Goal: Submit feedback/report problem

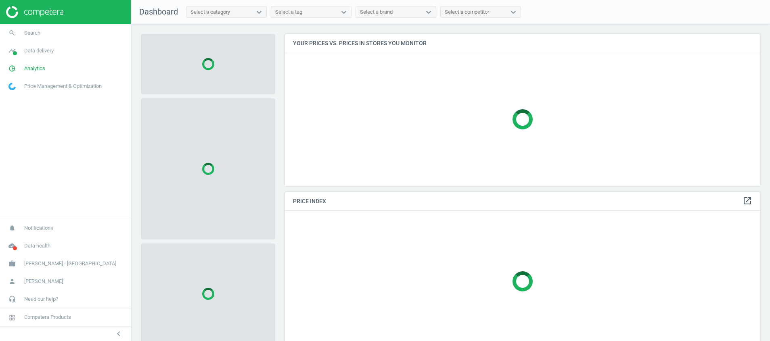
scroll to position [171, 485]
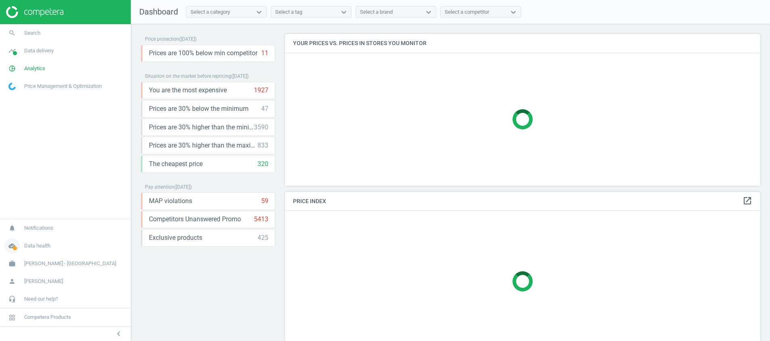
click at [10, 247] on icon "cloud_done" at bounding box center [11, 245] width 15 height 15
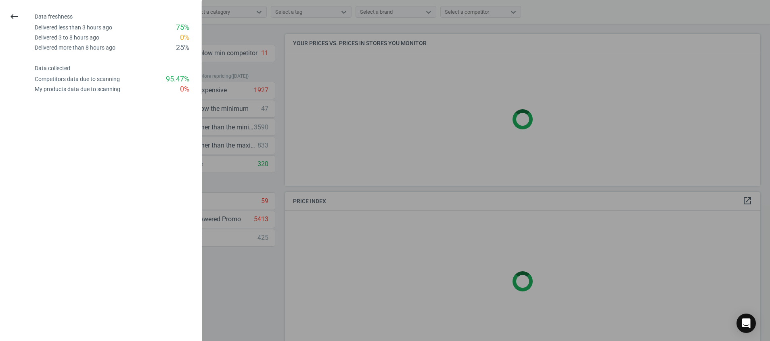
click at [15, 16] on icon "keyboard_backspace" at bounding box center [14, 17] width 10 height 10
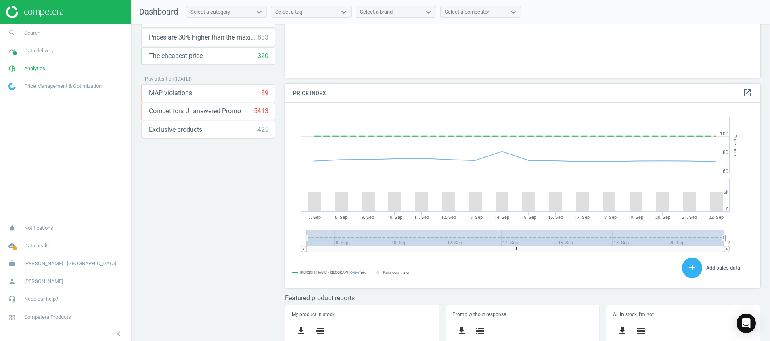
scroll to position [213, 0]
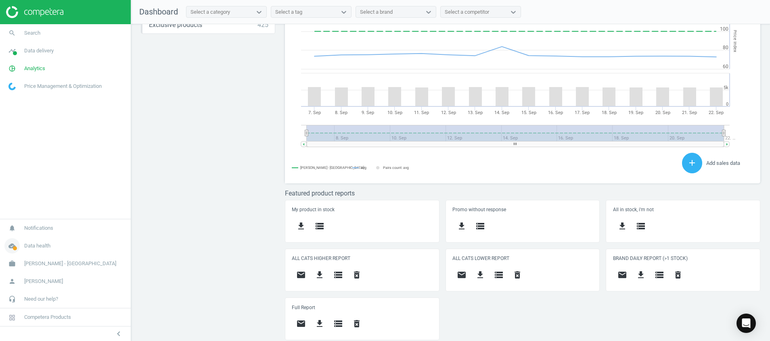
click at [10, 246] on icon "cloud_done" at bounding box center [11, 245] width 15 height 15
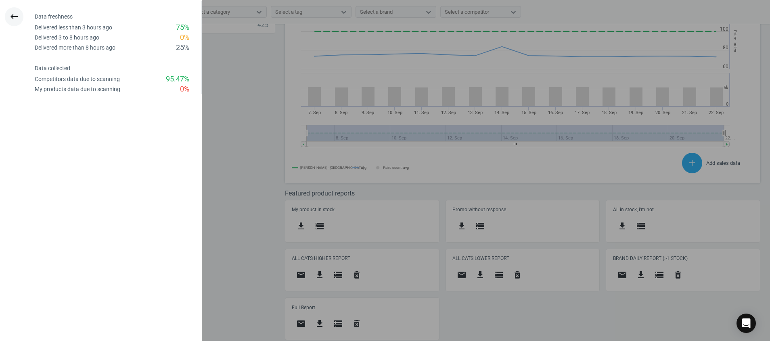
click at [10, 13] on icon "keyboard_backspace" at bounding box center [14, 17] width 10 height 10
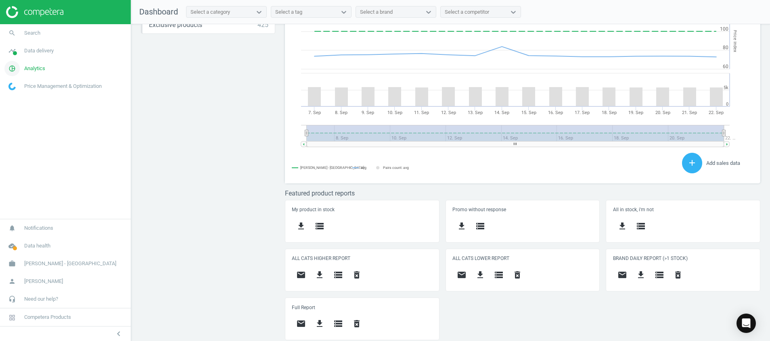
click at [12, 67] on icon "pie_chart_outlined" at bounding box center [11, 68] width 15 height 15
click at [11, 55] on icon "timeline" at bounding box center [11, 50] width 15 height 15
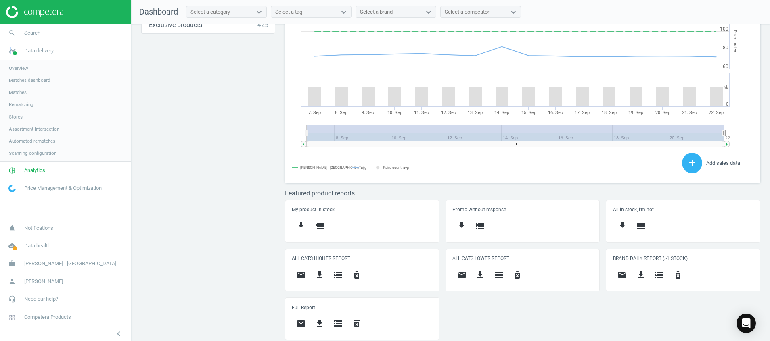
drag, startPoint x: 11, startPoint y: 55, endPoint x: 13, endPoint y: 116, distance: 60.5
click at [13, 116] on span "Stores" at bounding box center [16, 117] width 14 height 6
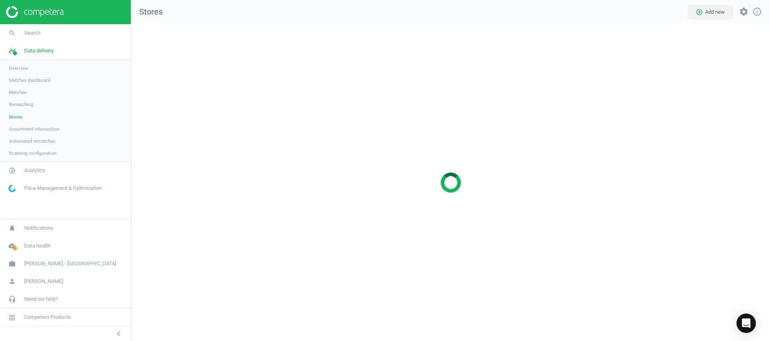
scroll to position [336, 657]
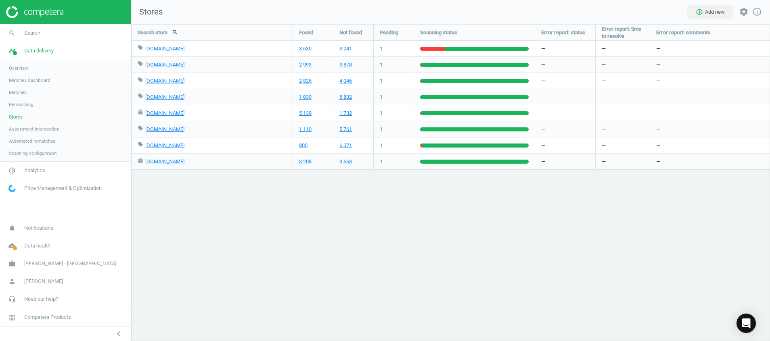
click at [56, 15] on img at bounding box center [34, 12] width 57 height 12
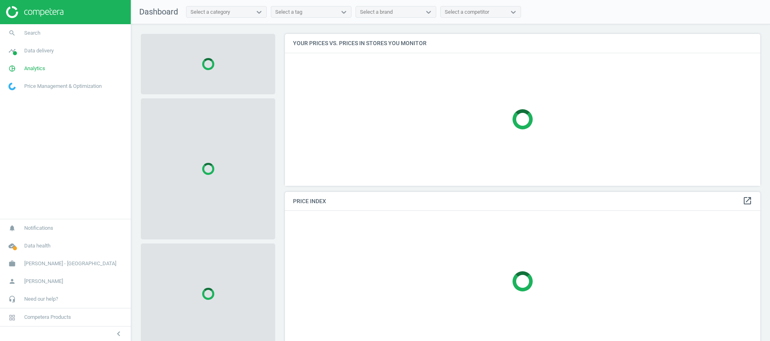
scroll to position [171, 485]
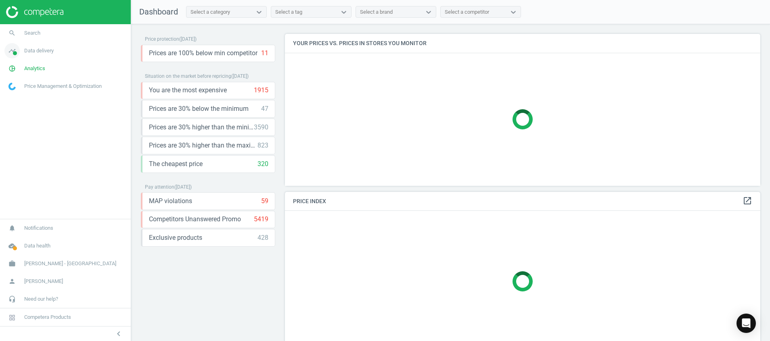
click at [14, 54] on span at bounding box center [15, 53] width 4 height 4
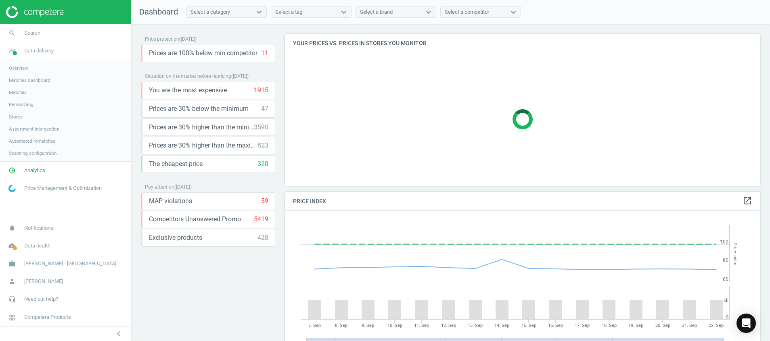
scroll to position [205, 485]
click at [9, 175] on icon "pie_chart_outlined" at bounding box center [11, 170] width 15 height 15
click at [23, 98] on span "Products" at bounding box center [18, 98] width 19 height 6
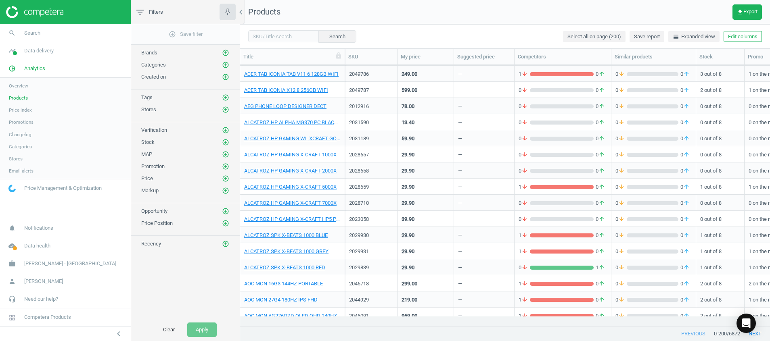
scroll to position [484, 0]
click at [37, 14] on img at bounding box center [34, 12] width 57 height 12
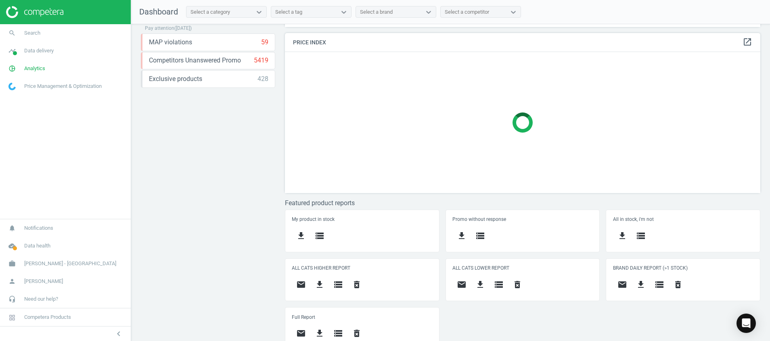
scroll to position [169, 0]
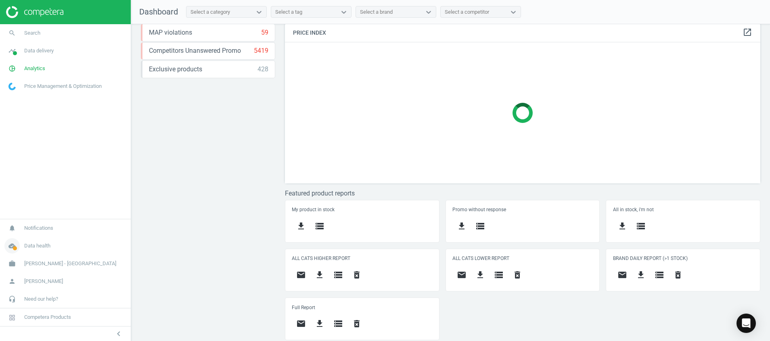
click at [15, 249] on span at bounding box center [15, 248] width 4 height 4
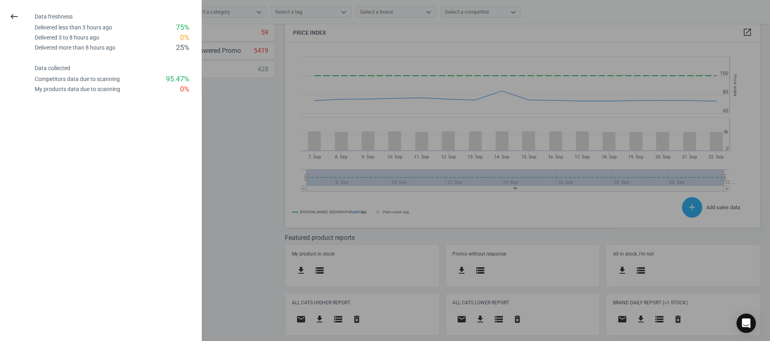
scroll to position [205, 485]
click at [12, 10] on button "keyboard_backspace" at bounding box center [14, 16] width 19 height 19
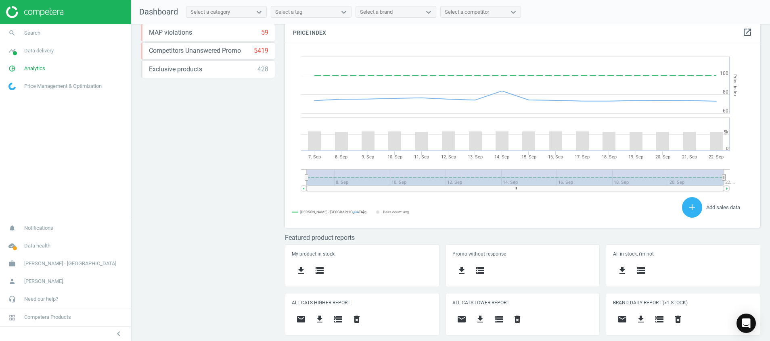
scroll to position [213, 0]
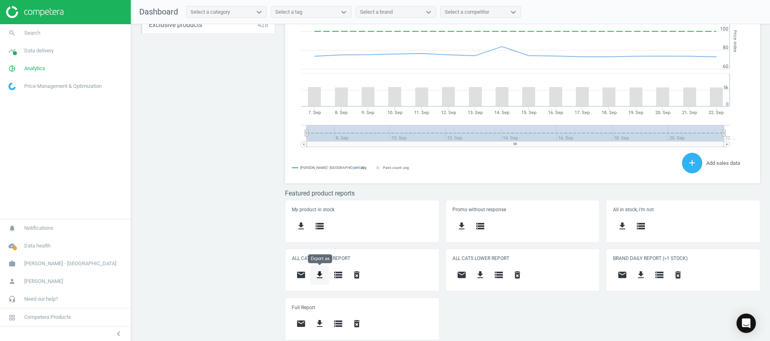
click at [320, 280] on button "get_app" at bounding box center [319, 275] width 19 height 19
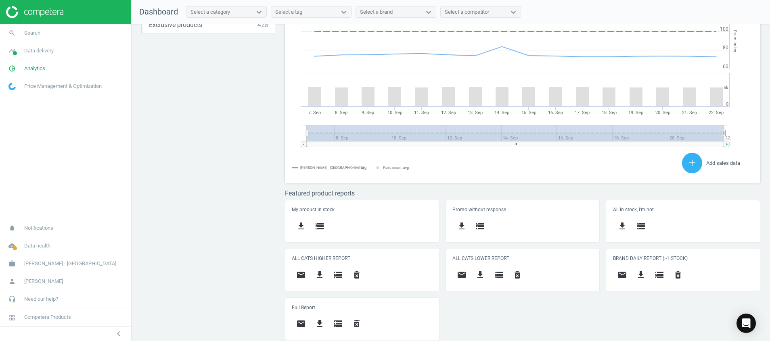
click at [255, 278] on div "Price protection ( [DATE] ) Prices are 100% below min competitor 11 keyboard_ar…" at bounding box center [450, 184] width 639 height 321
click at [9, 244] on icon "cloud_done" at bounding box center [11, 245] width 15 height 15
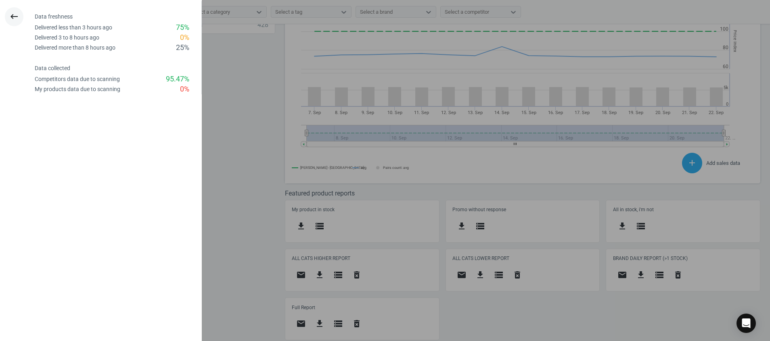
click at [14, 22] on button "keyboard_backspace" at bounding box center [14, 16] width 19 height 19
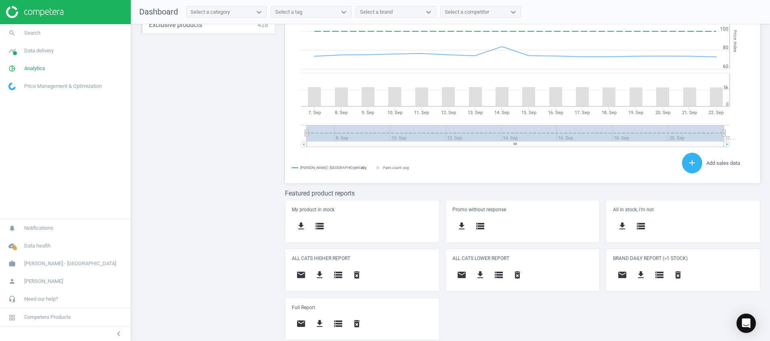
click at [228, 297] on div "Price protection ( [DATE] ) Prices are 100% below min competitor 11 keyboard_ar…" at bounding box center [450, 184] width 639 height 321
click at [8, 246] on icon "cloud_done" at bounding box center [11, 245] width 15 height 15
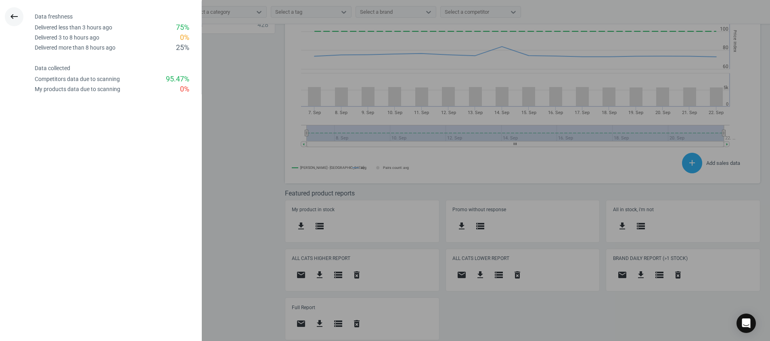
click at [15, 16] on icon "keyboard_backspace" at bounding box center [14, 17] width 10 height 10
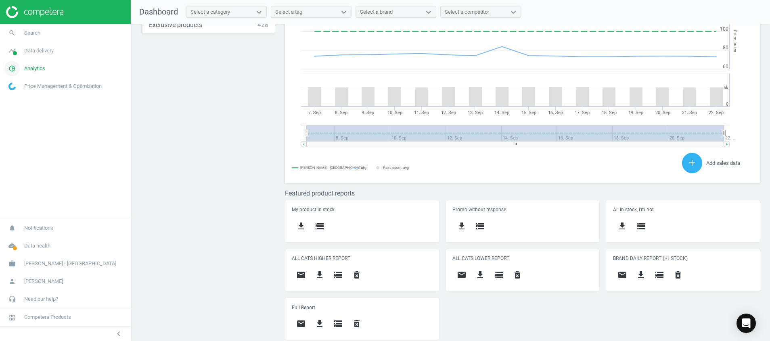
click at [13, 67] on icon "pie_chart_outlined" at bounding box center [11, 68] width 15 height 15
click at [16, 96] on span "Products" at bounding box center [18, 98] width 19 height 6
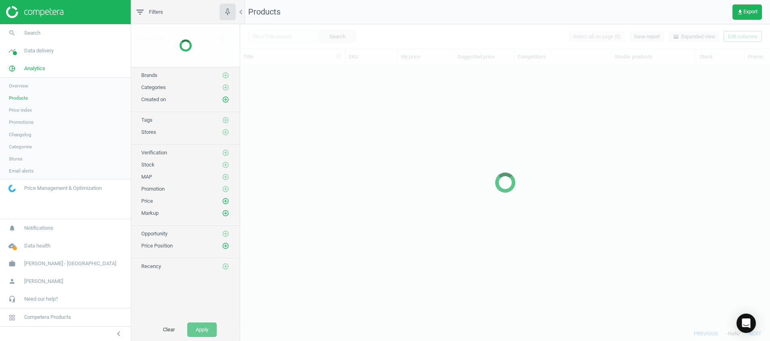
scroll to position [242, 520]
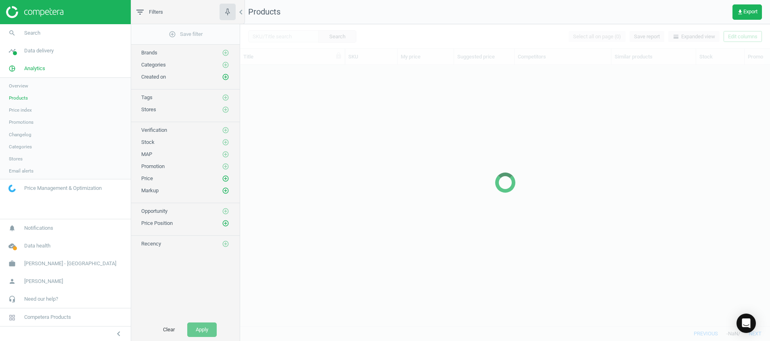
click at [10, 159] on span "Stores" at bounding box center [16, 159] width 14 height 6
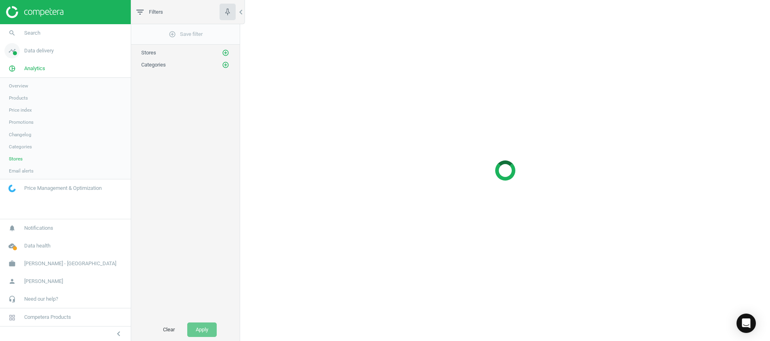
click at [16, 54] on span at bounding box center [15, 53] width 4 height 4
click at [17, 118] on span "Stores" at bounding box center [16, 117] width 14 height 6
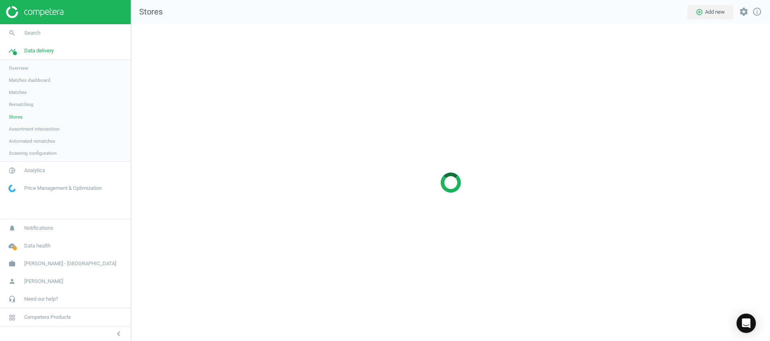
scroll to position [336, 657]
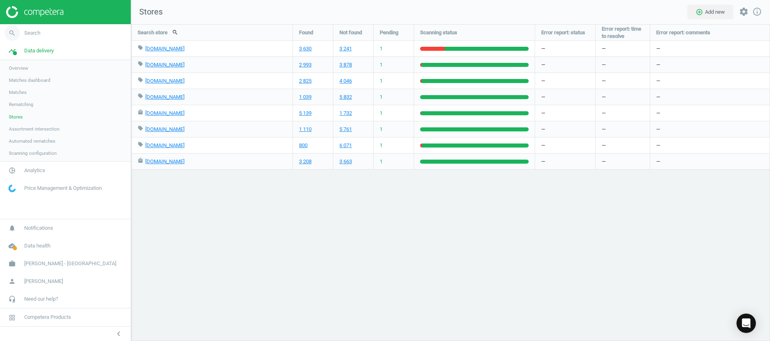
click at [19, 34] on icon "search" at bounding box center [11, 32] width 15 height 15
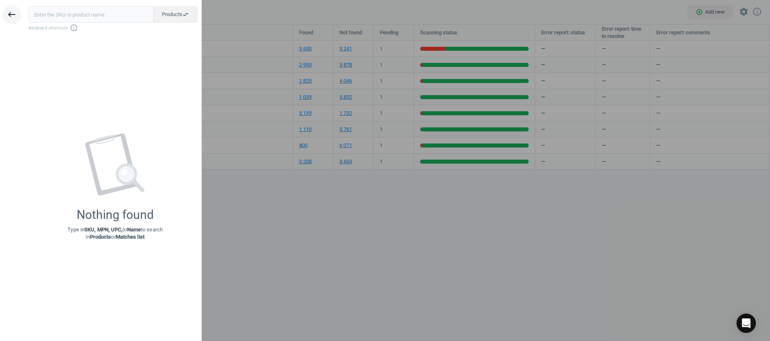
click at [10, 14] on icon "keyboard_backspace" at bounding box center [12, 15] width 10 height 10
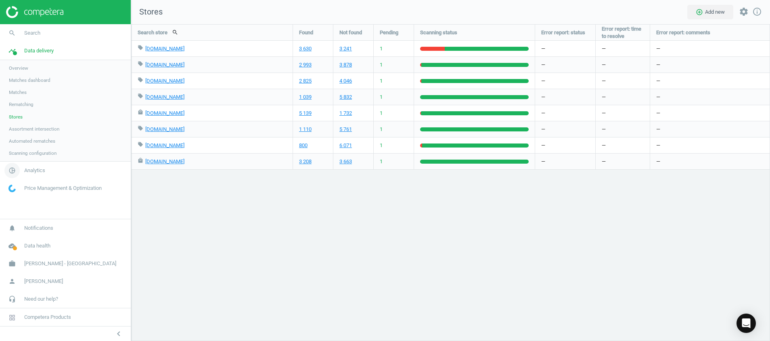
click at [14, 173] on icon "pie_chart_outlined" at bounding box center [11, 170] width 15 height 15
click at [17, 96] on span "Products" at bounding box center [18, 98] width 19 height 6
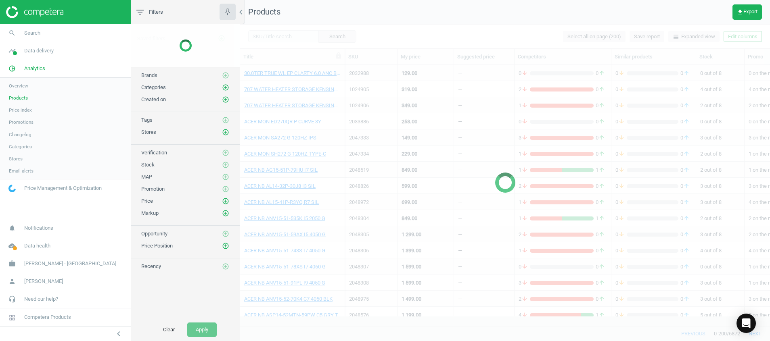
scroll to position [242, 520]
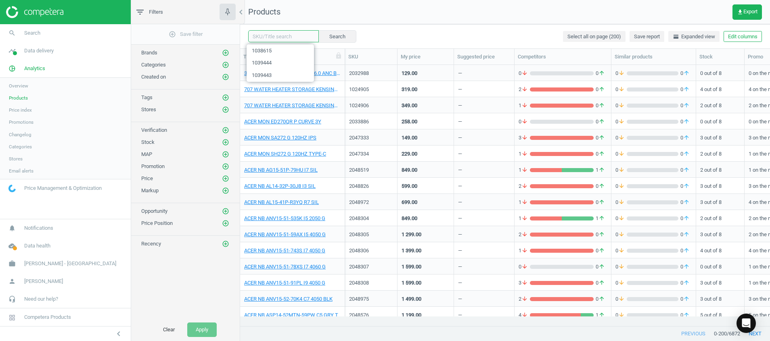
click at [273, 33] on input "text" at bounding box center [283, 36] width 71 height 12
paste input "1039607"
type input "1039607"
click at [336, 39] on button "Search" at bounding box center [337, 36] width 38 height 12
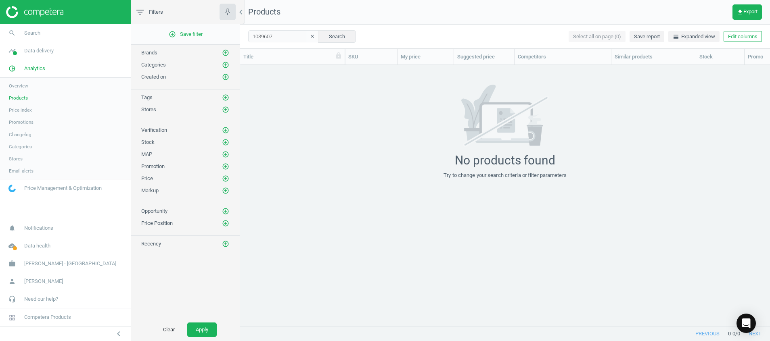
click at [319, 92] on div "No products found Try to change your search criteria or filter parameters" at bounding box center [505, 132] width 530 height 94
click at [306, 35] on button "clear" at bounding box center [312, 36] width 12 height 11
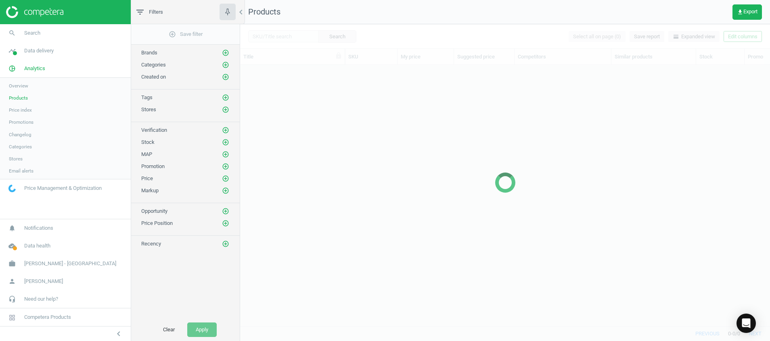
click at [286, 36] on div at bounding box center [505, 182] width 530 height 317
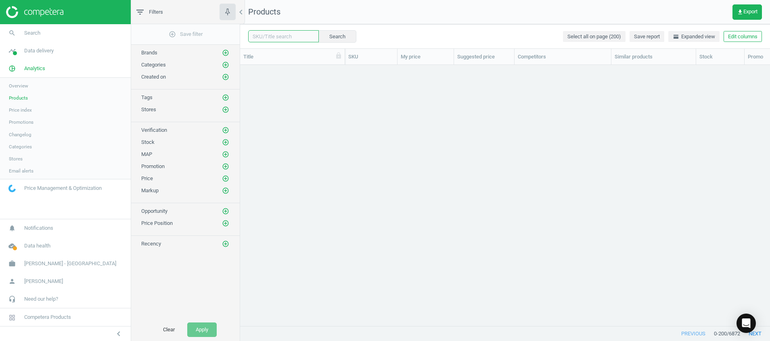
click at [263, 38] on input "text" at bounding box center [283, 36] width 71 height 12
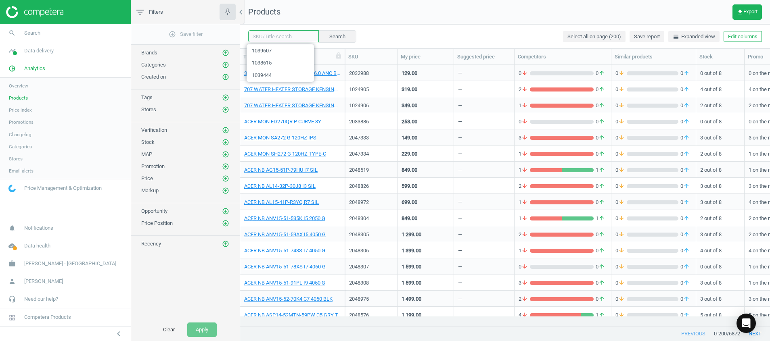
paste input "1039779"
type input "1039779"
click at [341, 36] on button "Search" at bounding box center [337, 36] width 38 height 12
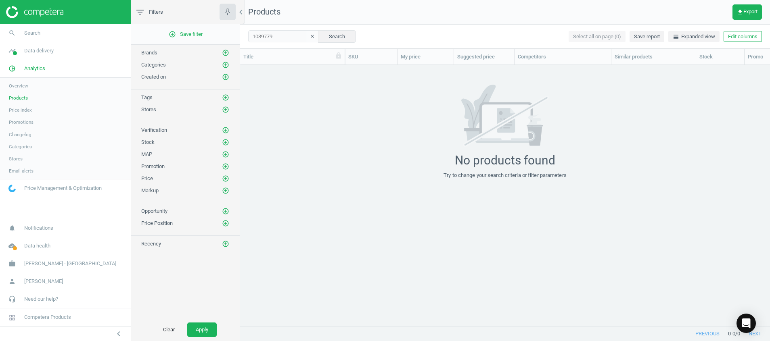
click at [309, 38] on icon "clear" at bounding box center [312, 36] width 6 height 6
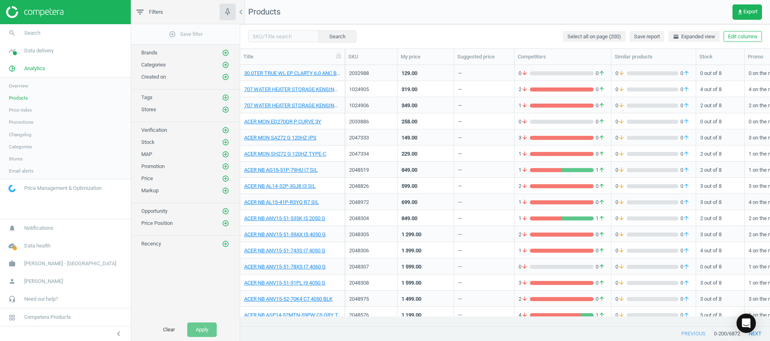
click at [35, 7] on img at bounding box center [34, 12] width 57 height 12
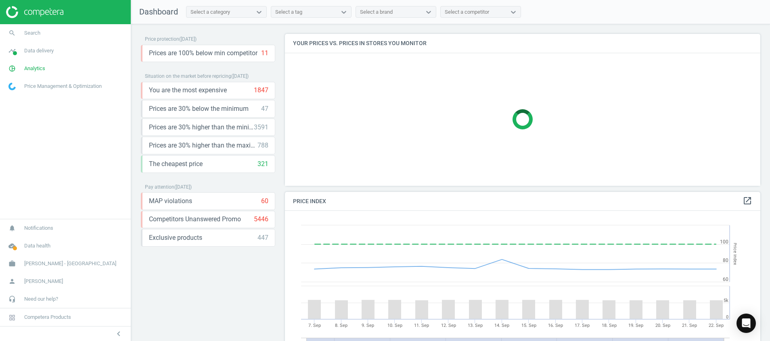
scroll to position [213, 0]
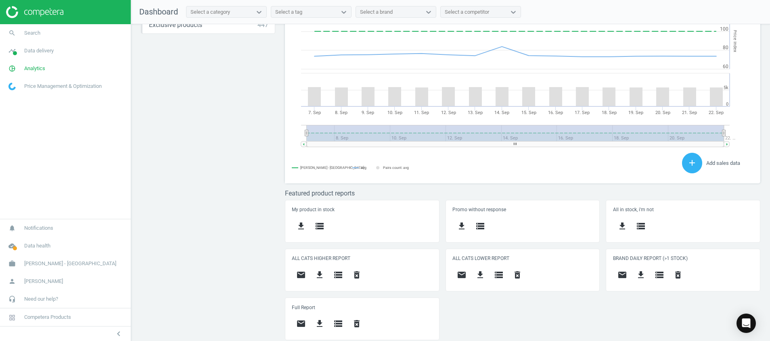
click at [188, 123] on div "Price protection ( 22.09.25 ) Prices are 100% below min competitor 11 keyboard_…" at bounding box center [450, 184] width 639 height 321
click at [15, 251] on icon "cloud_done" at bounding box center [11, 245] width 15 height 15
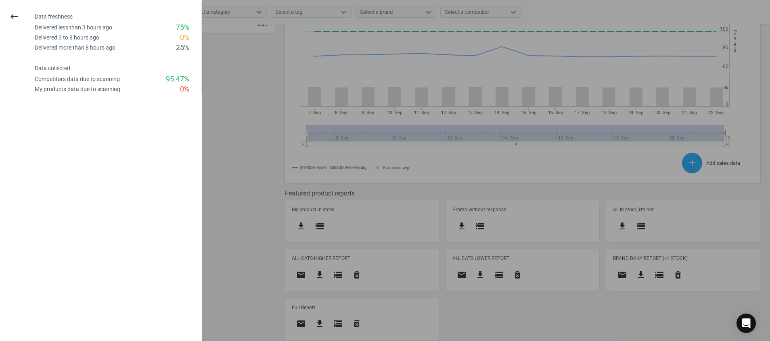
click at [244, 103] on div at bounding box center [385, 170] width 770 height 341
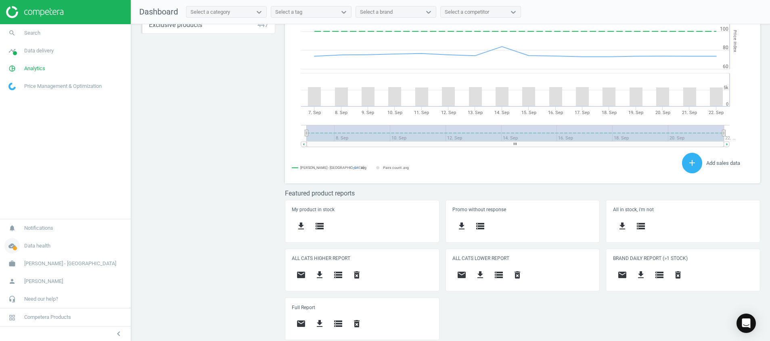
click at [14, 246] on icon "cloud_done" at bounding box center [11, 245] width 15 height 15
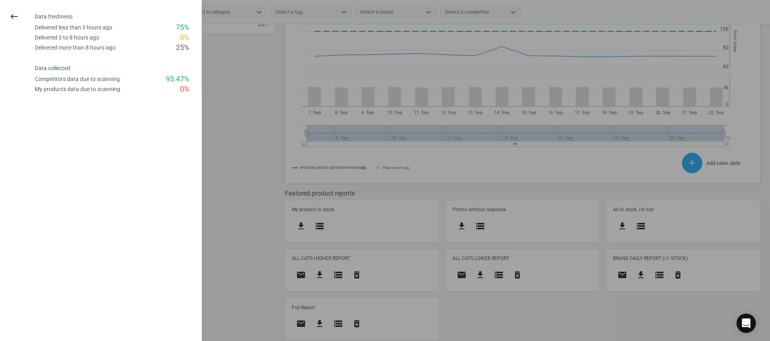
click at [244, 96] on div at bounding box center [385, 170] width 770 height 341
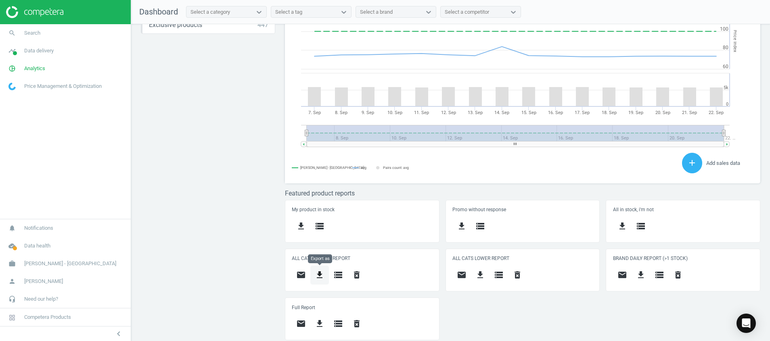
click at [318, 280] on button "get_app" at bounding box center [319, 275] width 19 height 19
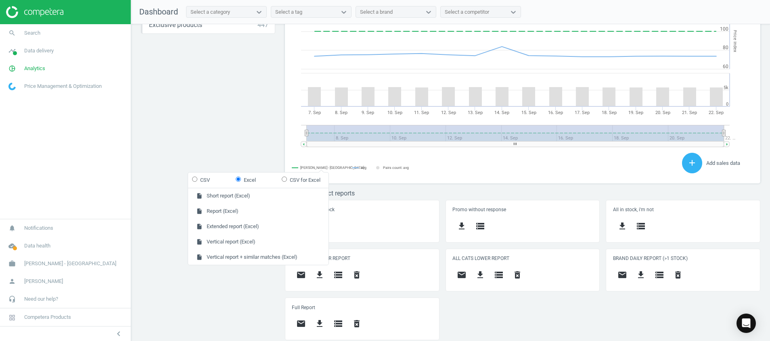
click at [275, 188] on form "CSV Excel CSV for Excel" at bounding box center [258, 180] width 140 height 15
click at [271, 198] on button "insert_drive_file Short report (Excel)" at bounding box center [258, 195] width 140 height 15
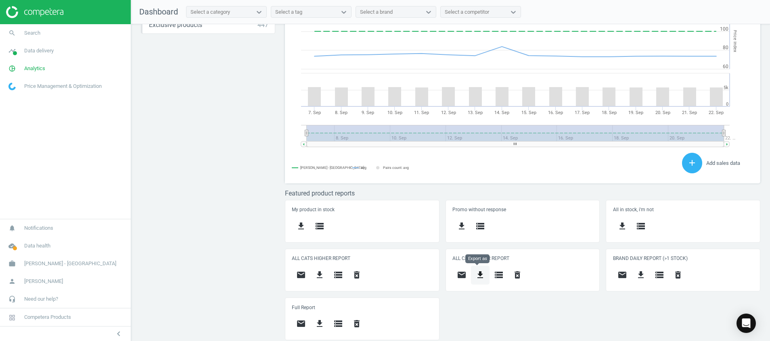
click at [475, 273] on icon "get_app" at bounding box center [480, 275] width 10 height 10
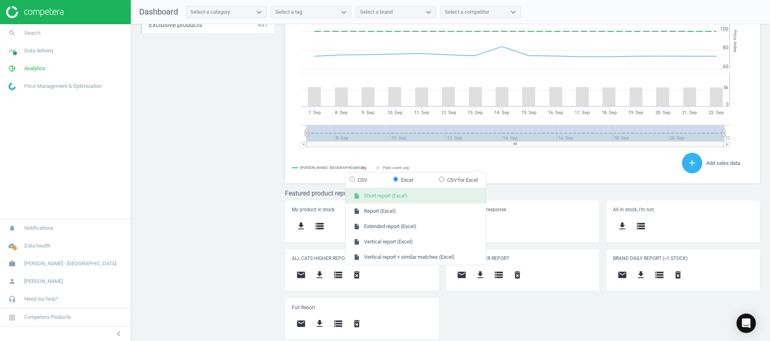
click at [413, 192] on button "insert_drive_file Short report (Excel)" at bounding box center [415, 195] width 140 height 15
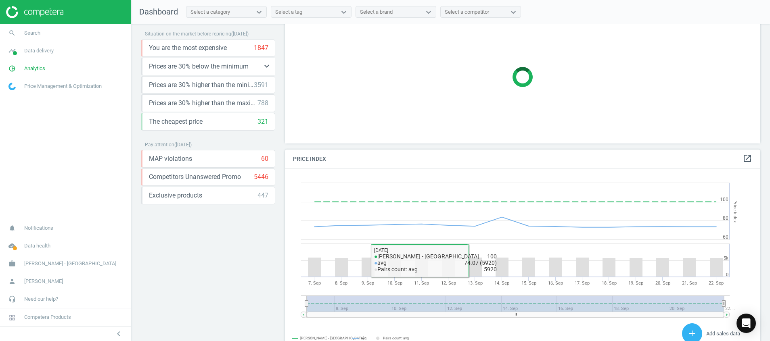
scroll to position [0, 0]
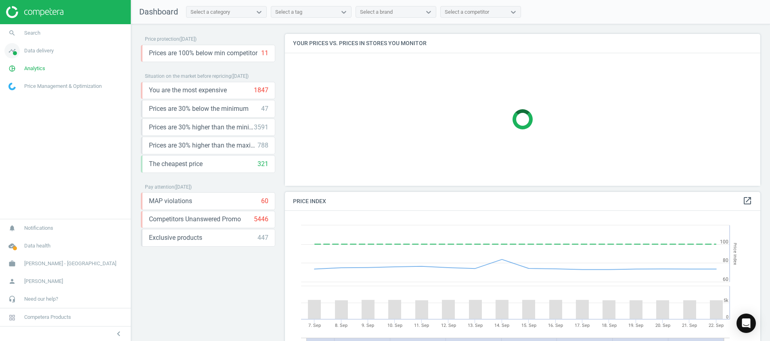
click at [13, 49] on icon "timeline" at bounding box center [11, 50] width 15 height 15
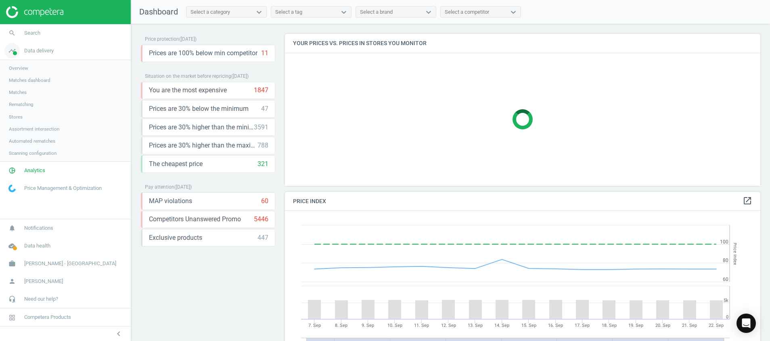
click at [12, 52] on icon "timeline" at bounding box center [11, 50] width 15 height 15
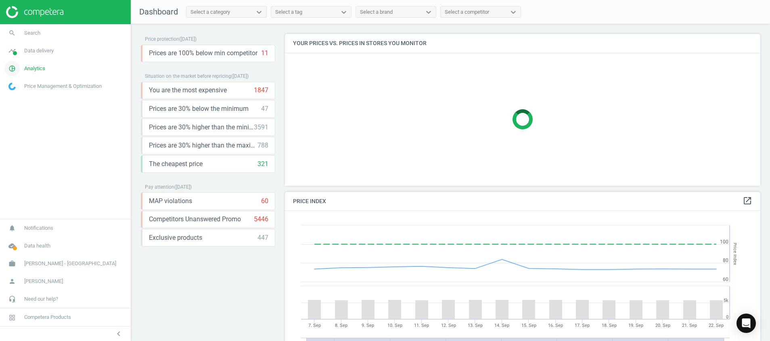
click at [11, 67] on icon "pie_chart_outlined" at bounding box center [11, 68] width 15 height 15
click at [21, 96] on span "Products" at bounding box center [18, 98] width 19 height 6
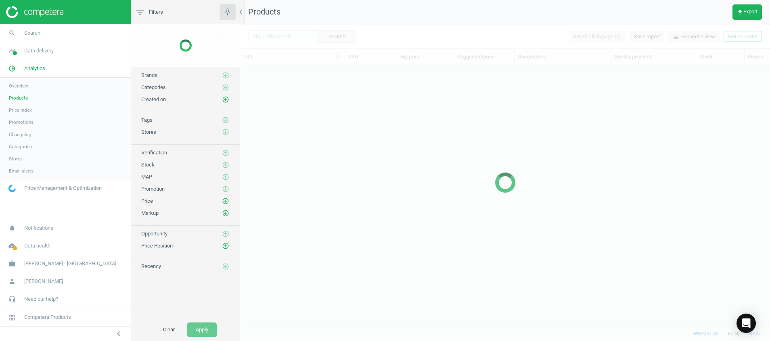
scroll to position [242, 520]
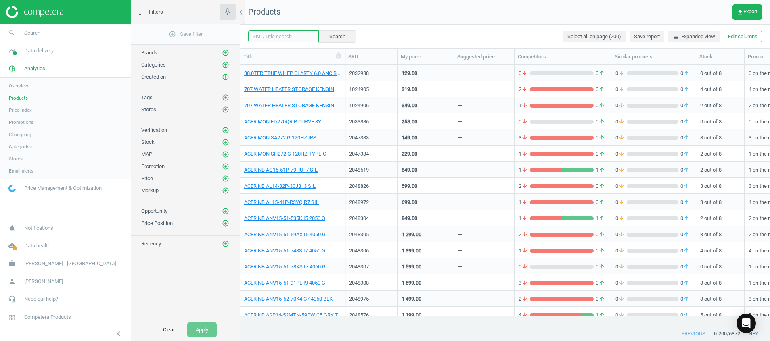
click at [284, 34] on input "text" at bounding box center [283, 36] width 71 height 12
paste input "1024905"
type input "1024905"
click at [326, 38] on button "Search" at bounding box center [337, 36] width 38 height 12
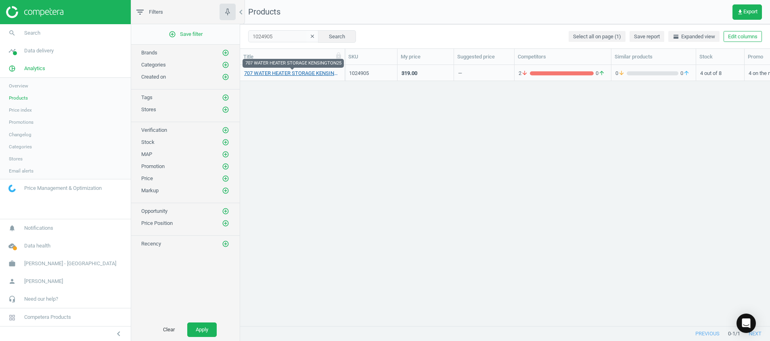
click at [316, 71] on link "707 WATER HEATER STORAGE KENSINGTON25" at bounding box center [292, 73] width 96 height 7
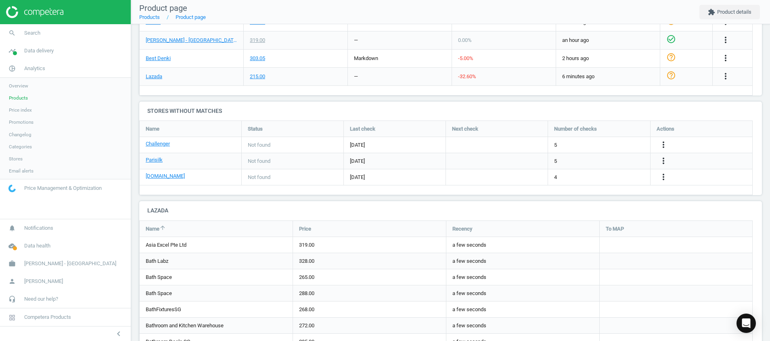
scroll to position [303, 0]
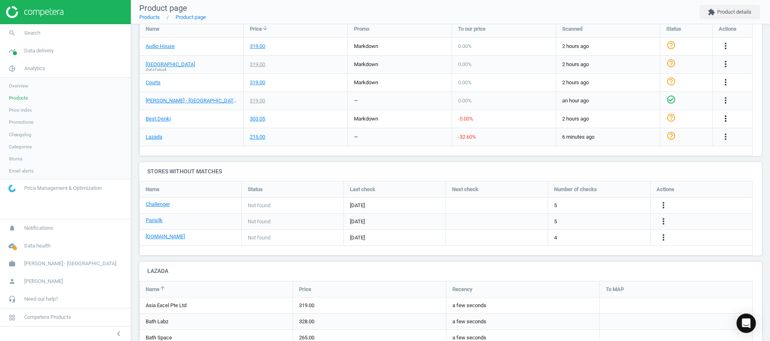
click at [724, 120] on icon "more_vert" at bounding box center [725, 119] width 10 height 10
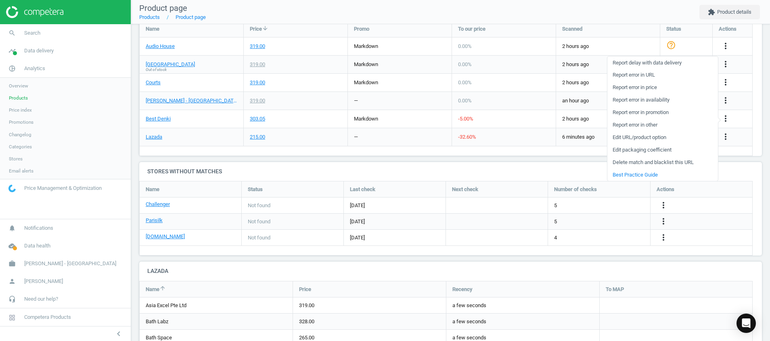
click at [652, 88] on link "Report error in price" at bounding box center [662, 87] width 111 height 13
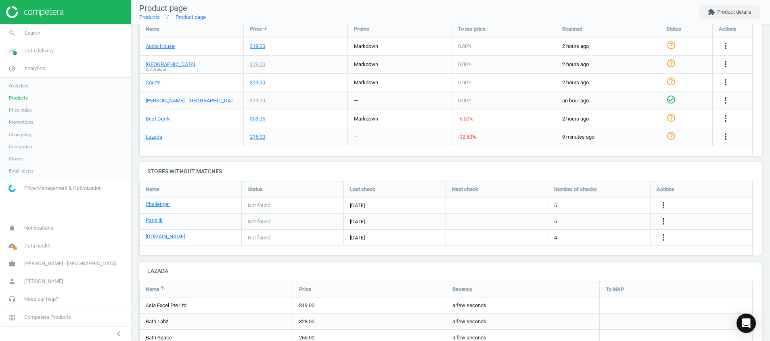
scroll to position [4, 4]
